Goal: Task Accomplishment & Management: Use online tool/utility

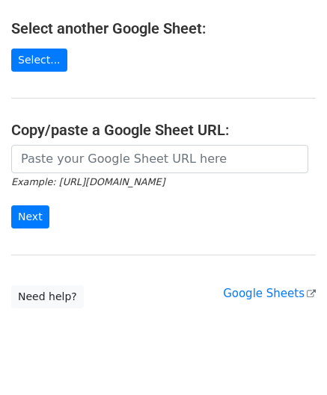
scroll to position [196, 0]
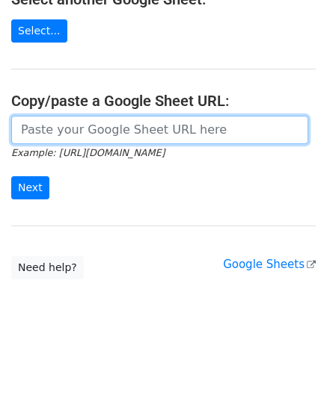
click at [66, 130] on input "url" at bounding box center [159, 130] width 297 height 28
paste input "https://docs.google.com/spreadsheets/d/1oIeJeg1RFBTRR23pWcvpJgAujPsblKzZupo2Y5O…"
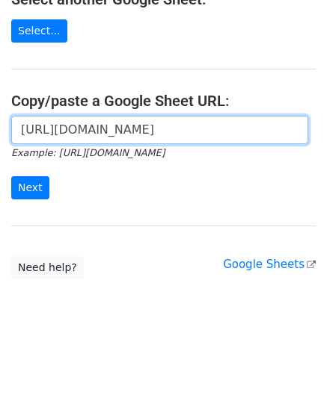
scroll to position [0, 318]
type input "https://docs.google.com/spreadsheets/d/1oIeJeg1RFBTRR23pWcvpJgAujPsblKzZupo2Y5O…"
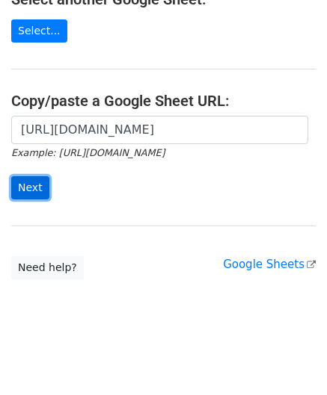
click at [33, 179] on input "Next" at bounding box center [30, 187] width 38 height 23
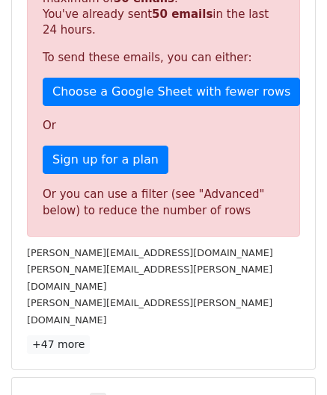
scroll to position [504, 0]
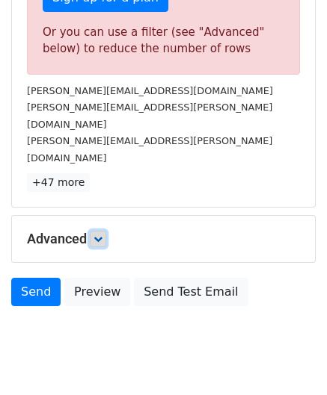
click at [99, 235] on icon at bounding box center [97, 239] width 9 height 9
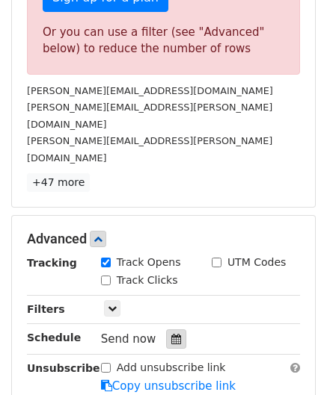
click at [172, 334] on icon at bounding box center [176, 339] width 10 height 10
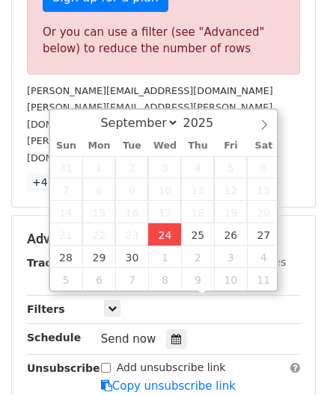
type input "[DATE] 12:00"
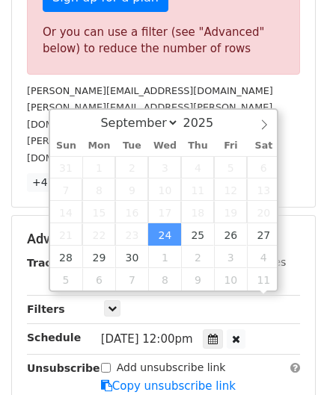
scroll to position [0, 0]
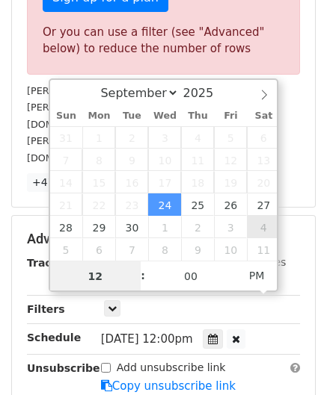
paste input "6"
type input "6"
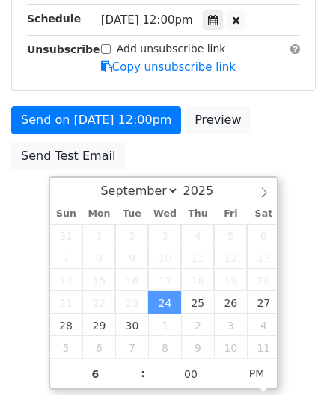
type input "[DATE] 18:00"
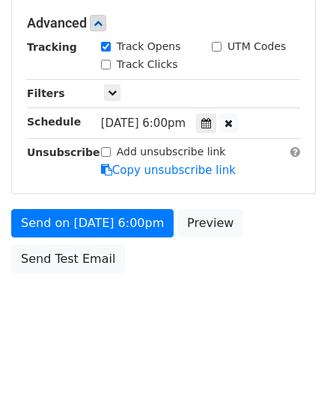
scroll to position [685, 0]
